Goal: Task Accomplishment & Management: Use online tool/utility

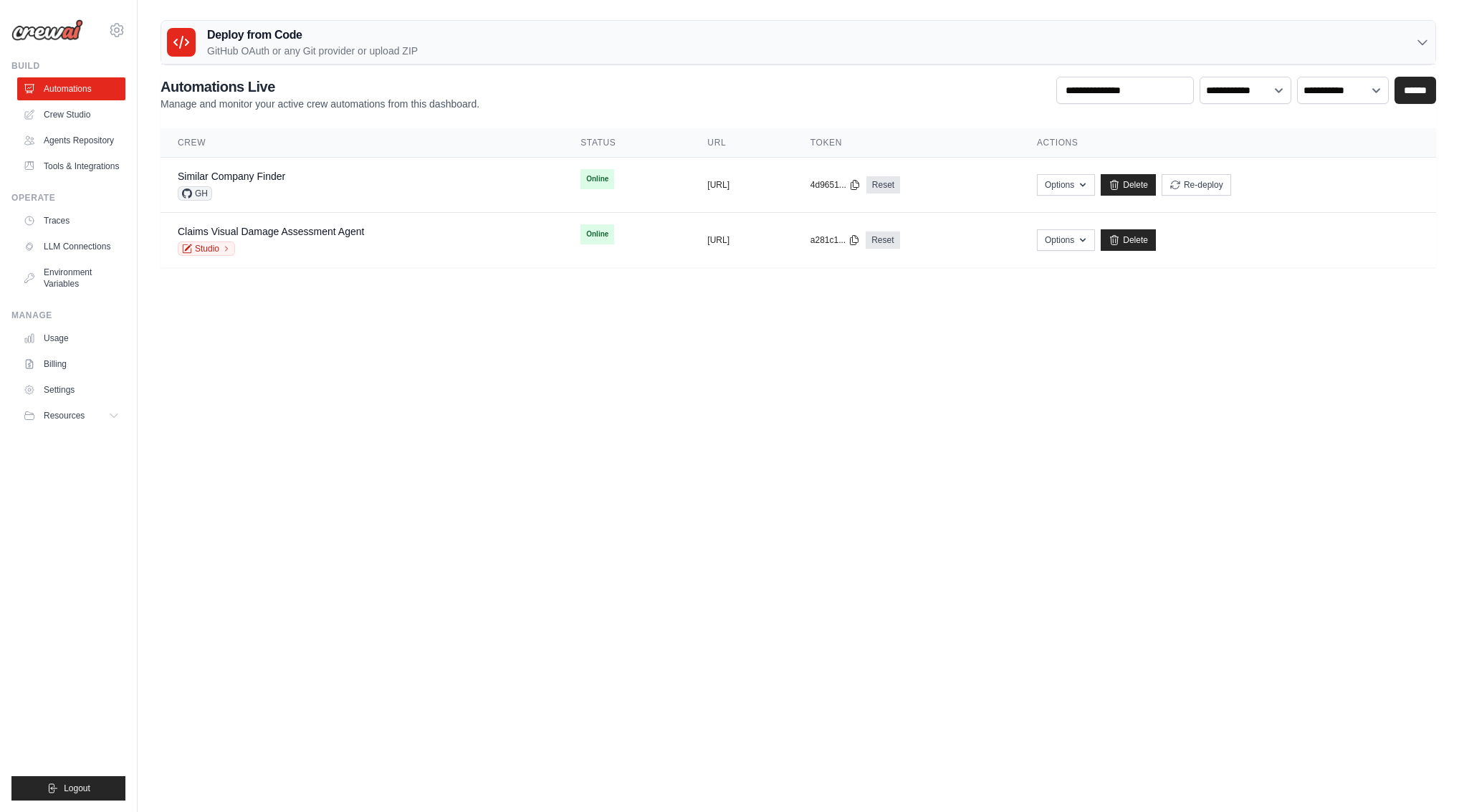
click at [839, 428] on body "[EMAIL_ADDRESS][DOMAIN_NAME] Settings Build Automations" at bounding box center [730, 406] width 1459 height 812
click at [860, 182] on icon at bounding box center [855, 184] width 12 height 12
click at [566, 302] on body "[EMAIL_ADDRESS][DOMAIN_NAME] Settings Build Automations" at bounding box center [730, 406] width 1459 height 812
drag, startPoint x: 774, startPoint y: 184, endPoint x: 639, endPoint y: 184, distance: 135.0
click at [707, 184] on div "copied [URL]" at bounding box center [741, 185] width 68 height 12
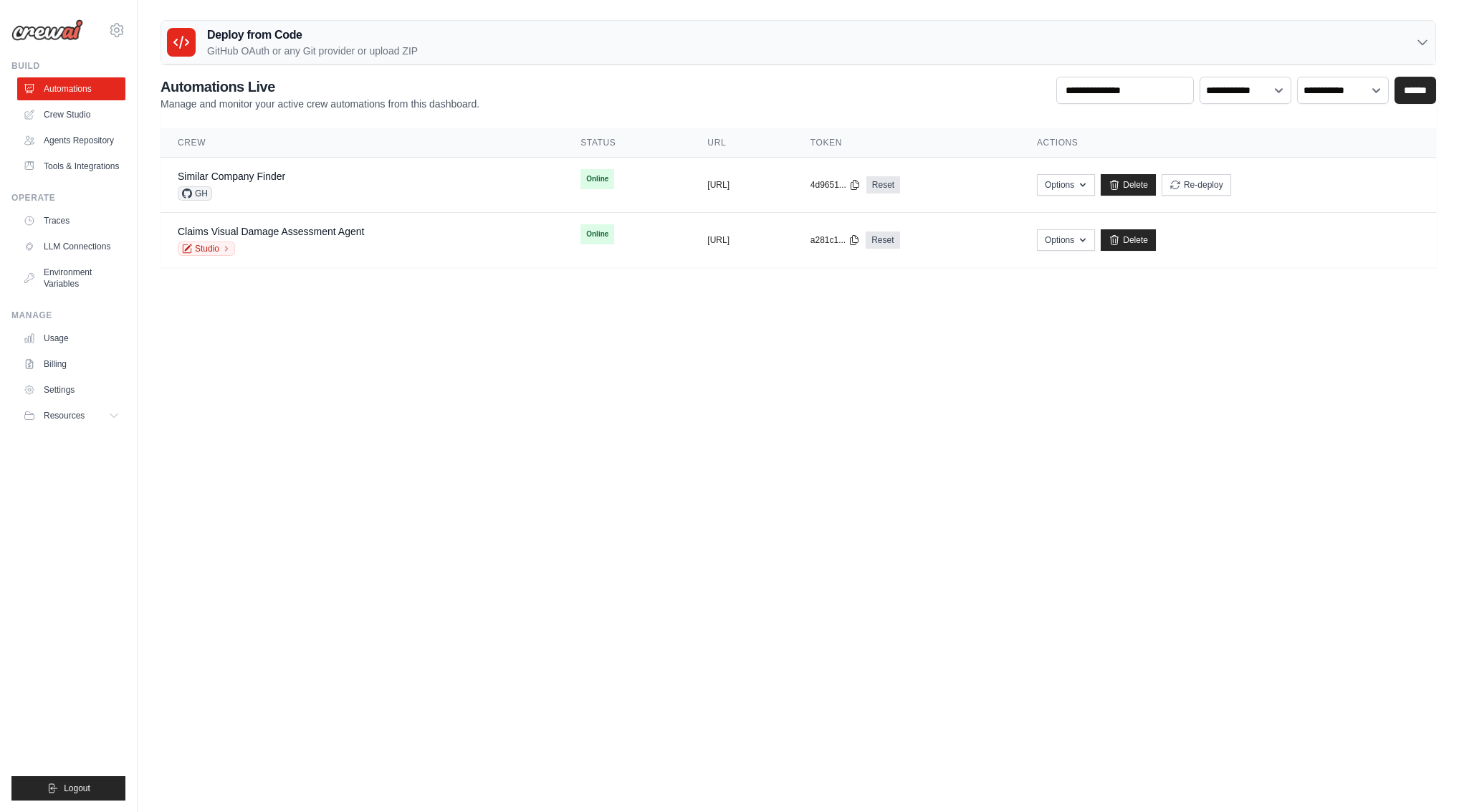
copy div "opied [URL]"
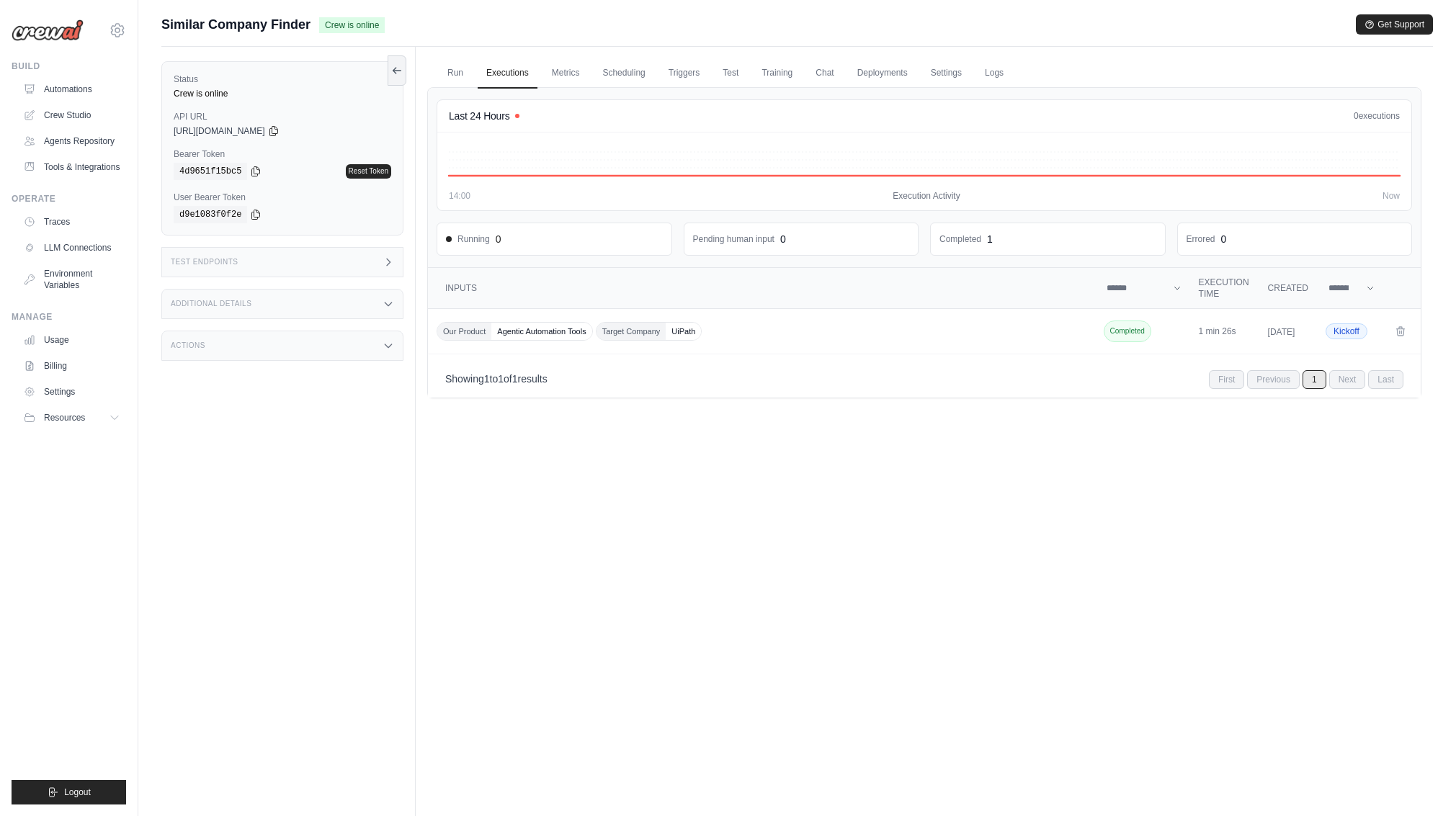
click at [305, 131] on div "https://similar-company-finder-22b432c3-9f95-4659-9-feed82db.crewai.com" at bounding box center [282, 131] width 217 height 12
click at [278, 129] on icon at bounding box center [273, 131] width 8 height 9
click at [250, 171] on icon at bounding box center [255, 170] width 12 height 12
